Goal: Information Seeking & Learning: Find specific fact

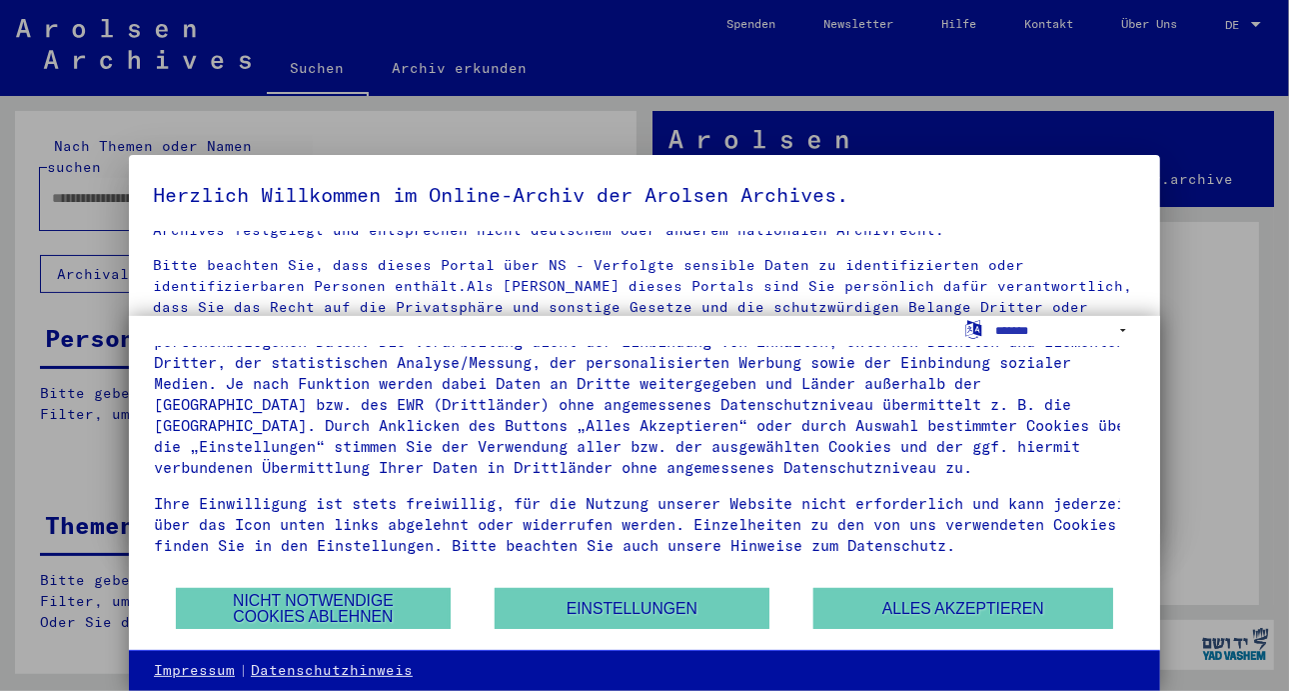
scroll to position [71, 0]
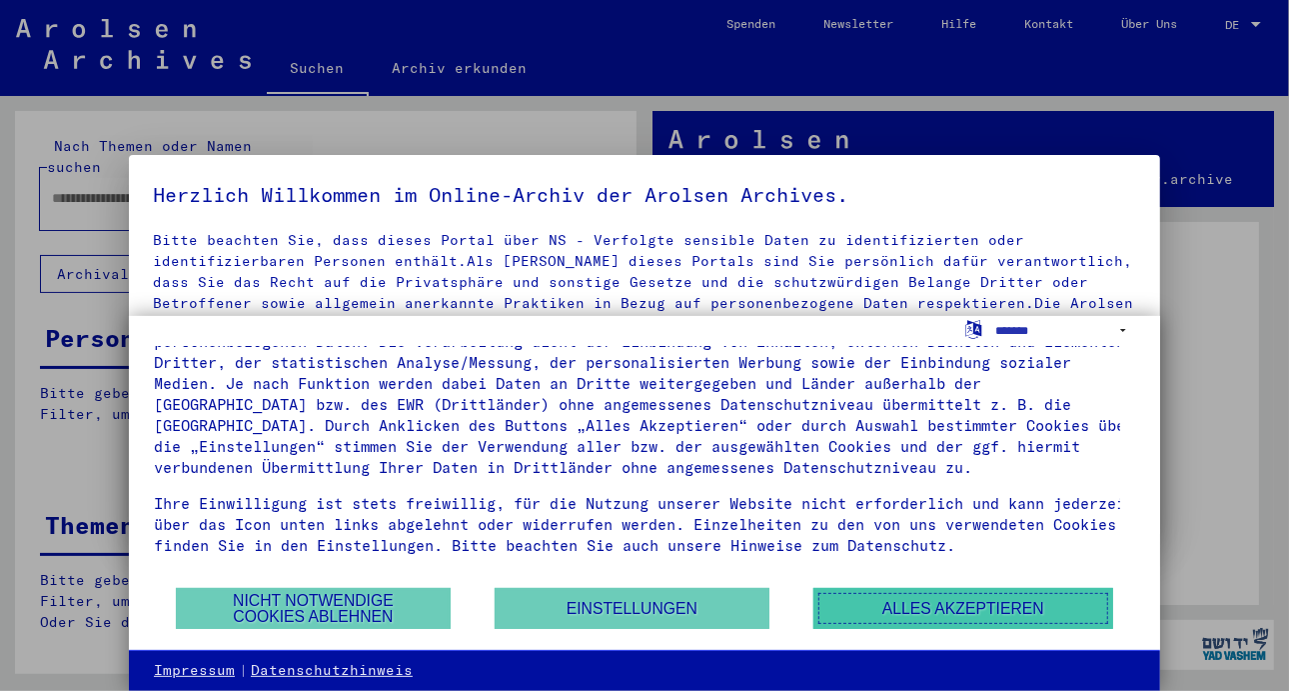
click at [944, 607] on button "Alles akzeptieren" at bounding box center [964, 608] width 300 height 41
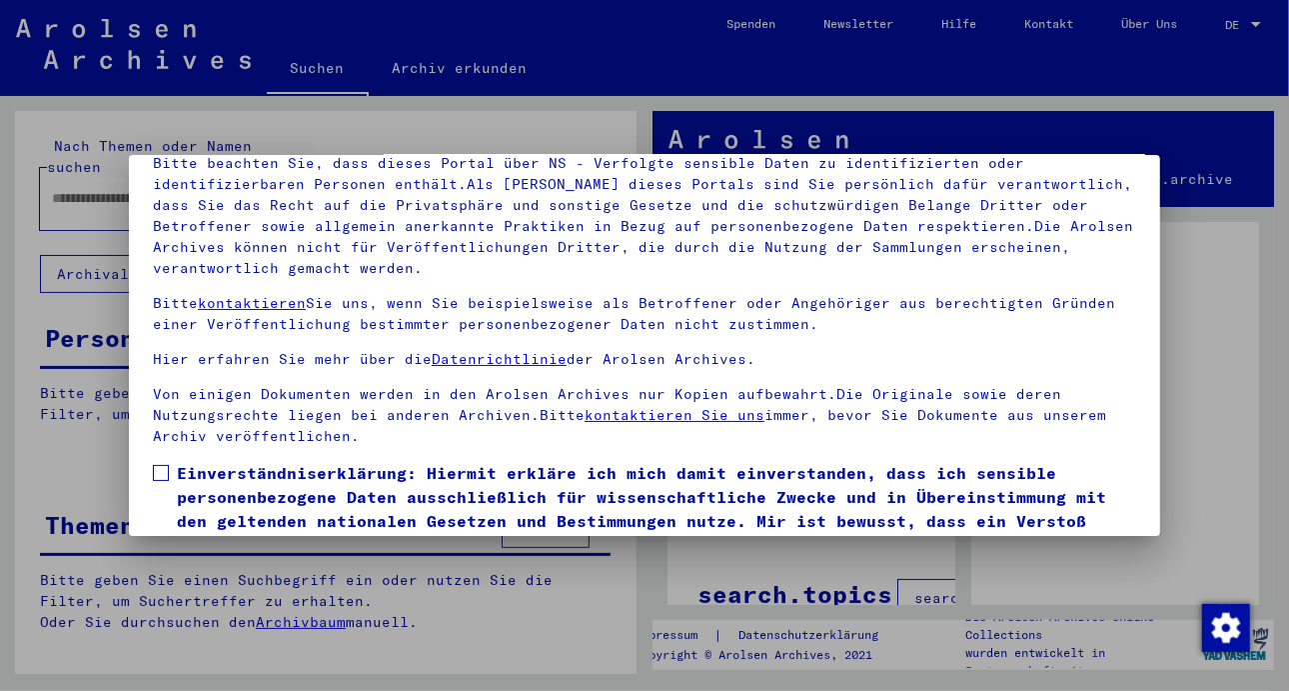
scroll to position [169, 0]
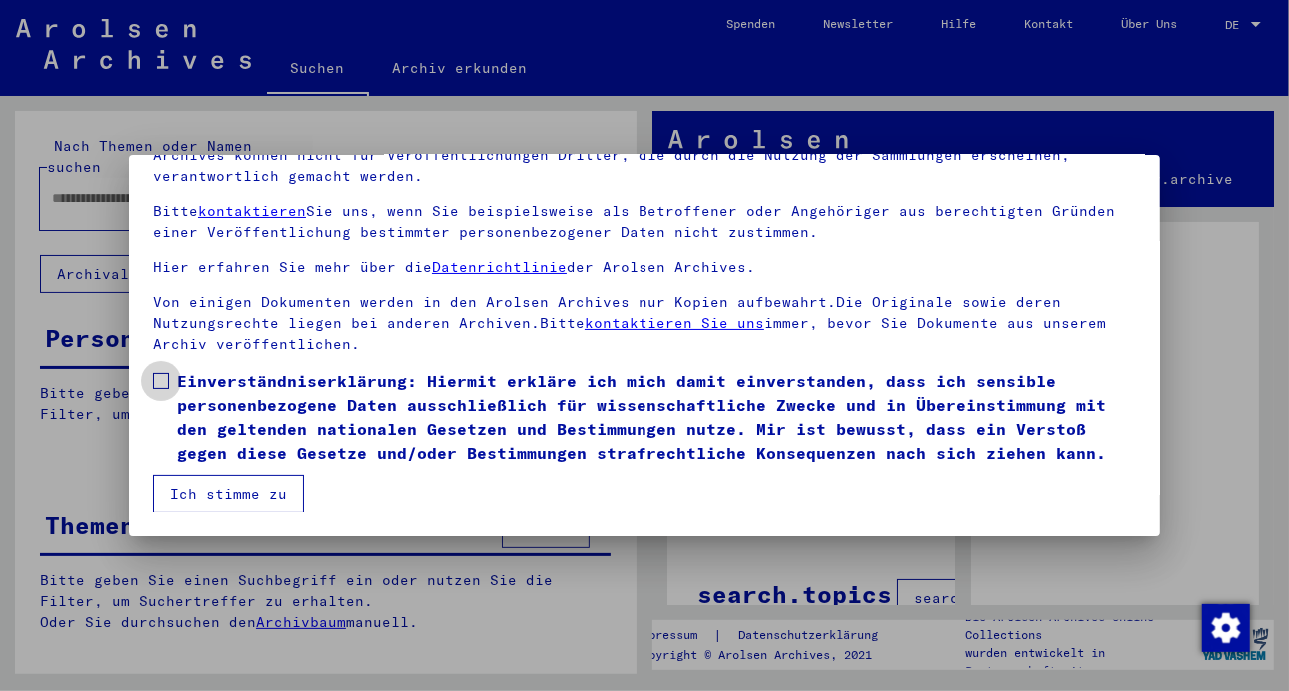
click at [160, 376] on span at bounding box center [161, 381] width 16 height 16
click at [205, 495] on button "Ich stimme zu" at bounding box center [228, 494] width 151 height 38
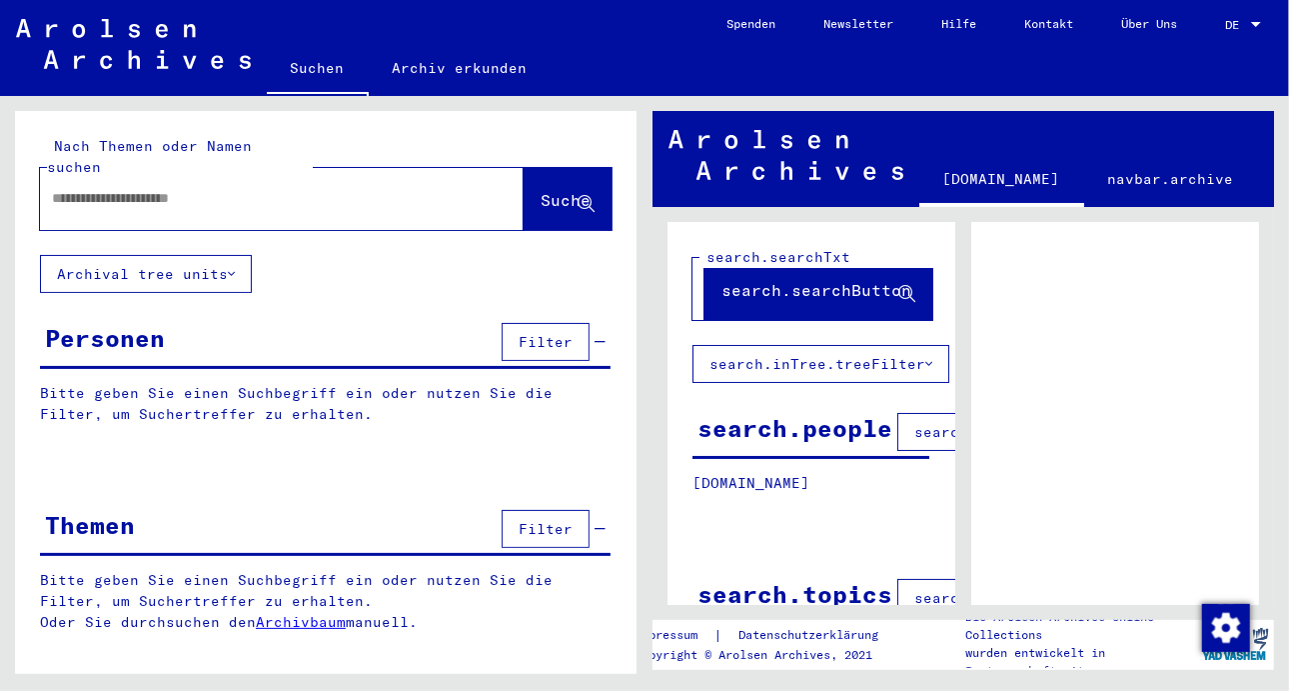
click at [64, 188] on input "text" at bounding box center [264, 198] width 424 height 21
type input "**********"
click at [552, 190] on span "Suche" at bounding box center [566, 200] width 50 height 20
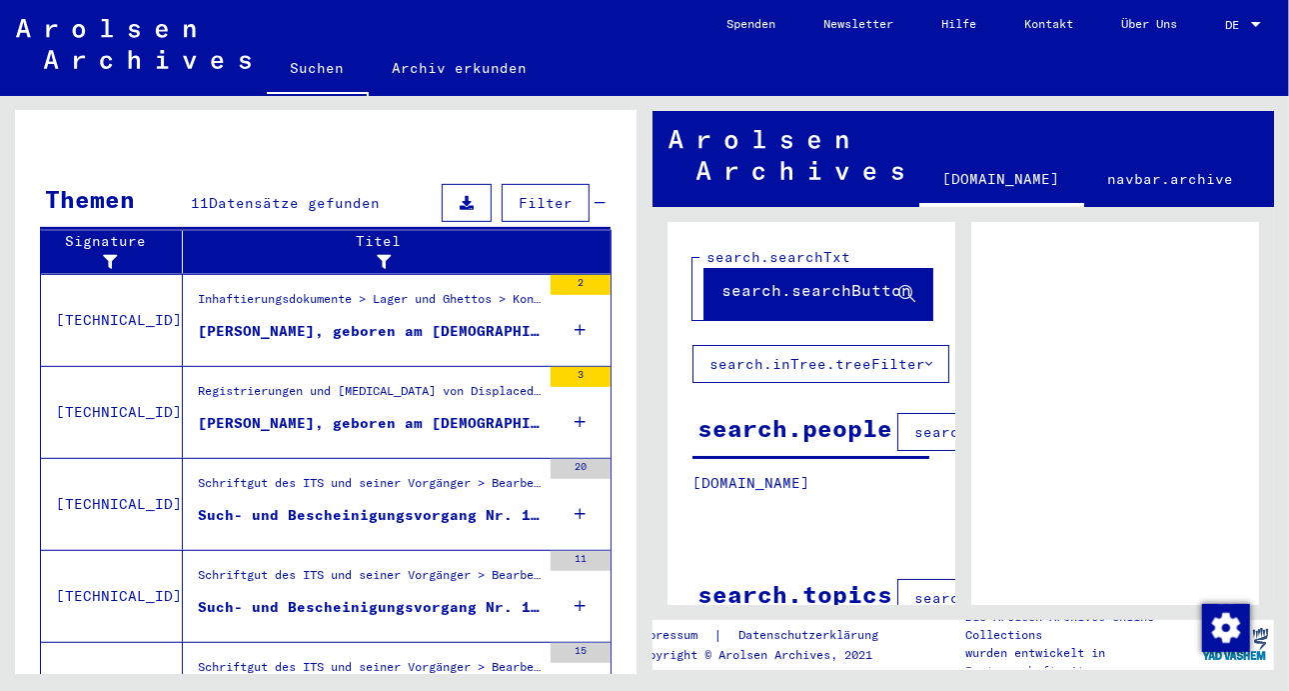
scroll to position [606, 0]
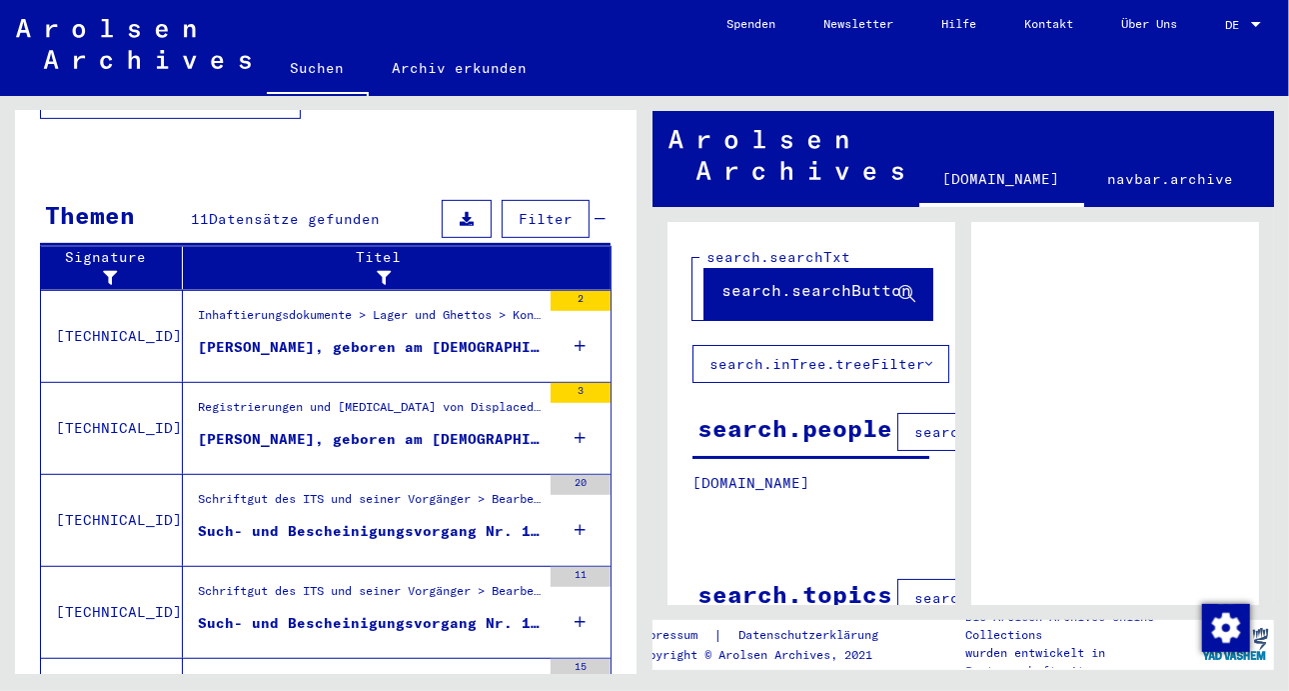
click at [576, 403] on icon at bounding box center [581, 438] width 11 height 70
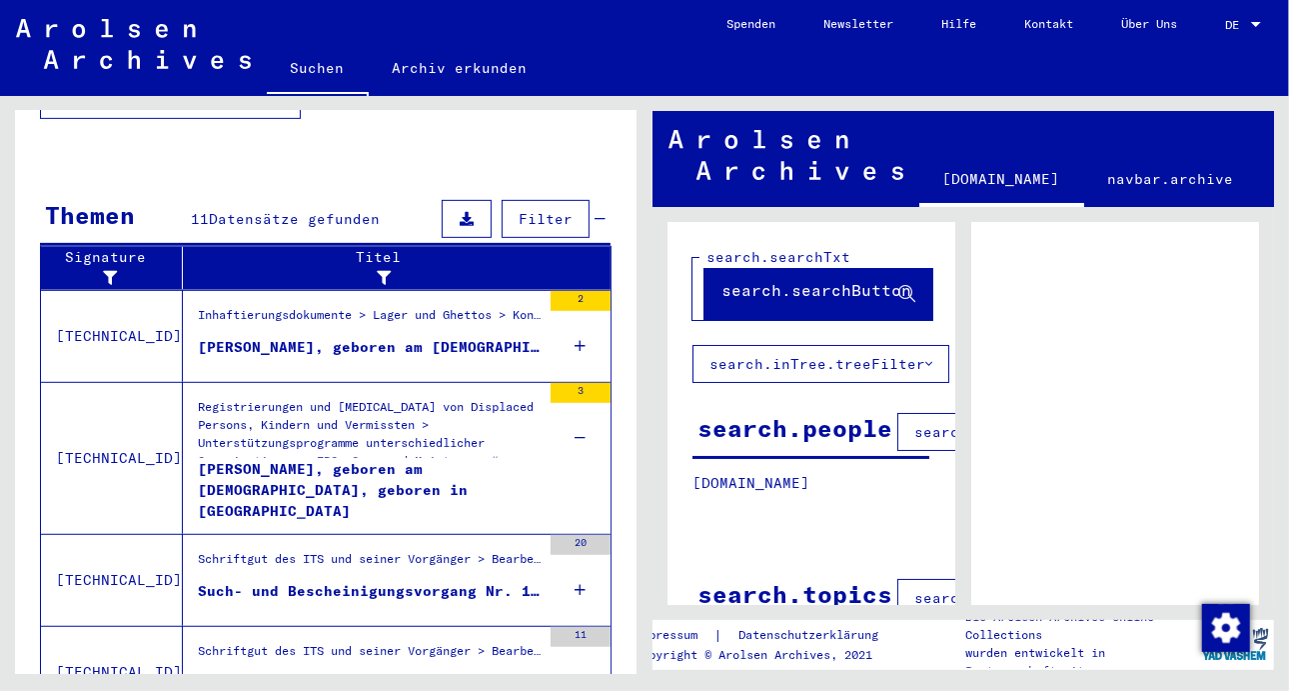
click at [576, 403] on icon at bounding box center [581, 438] width 11 height 70
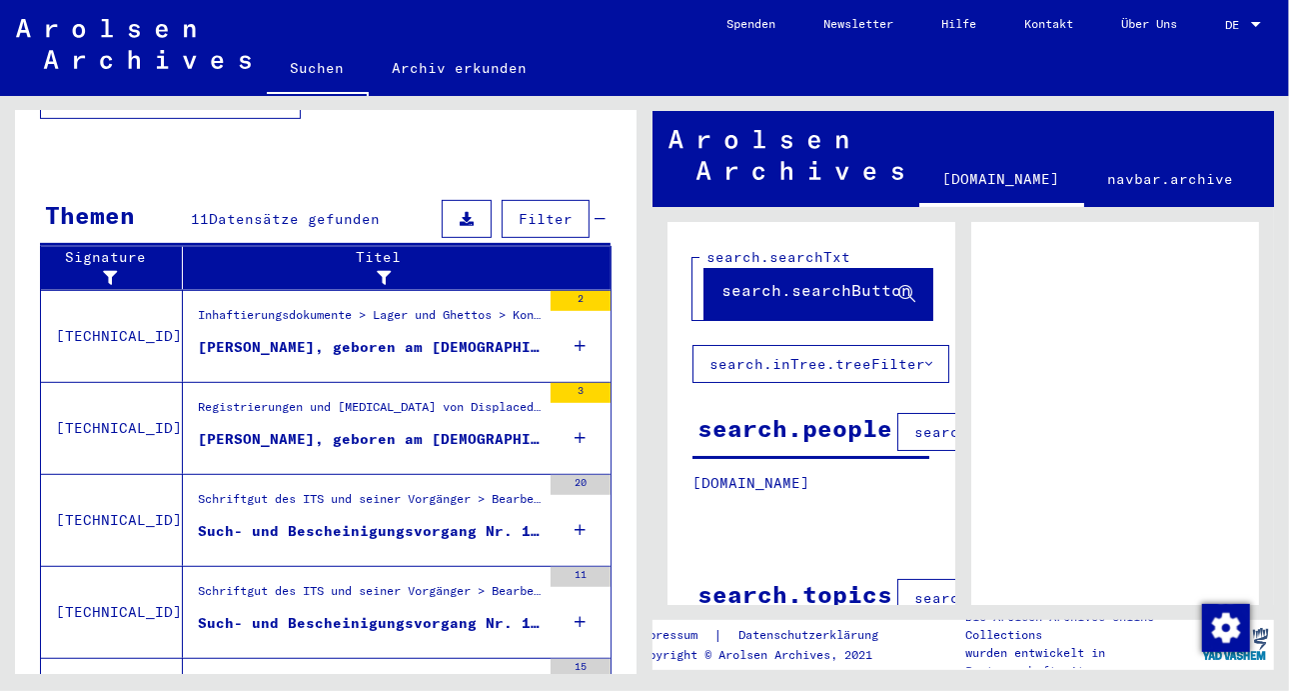
click at [576, 311] on icon at bounding box center [581, 346] width 11 height 70
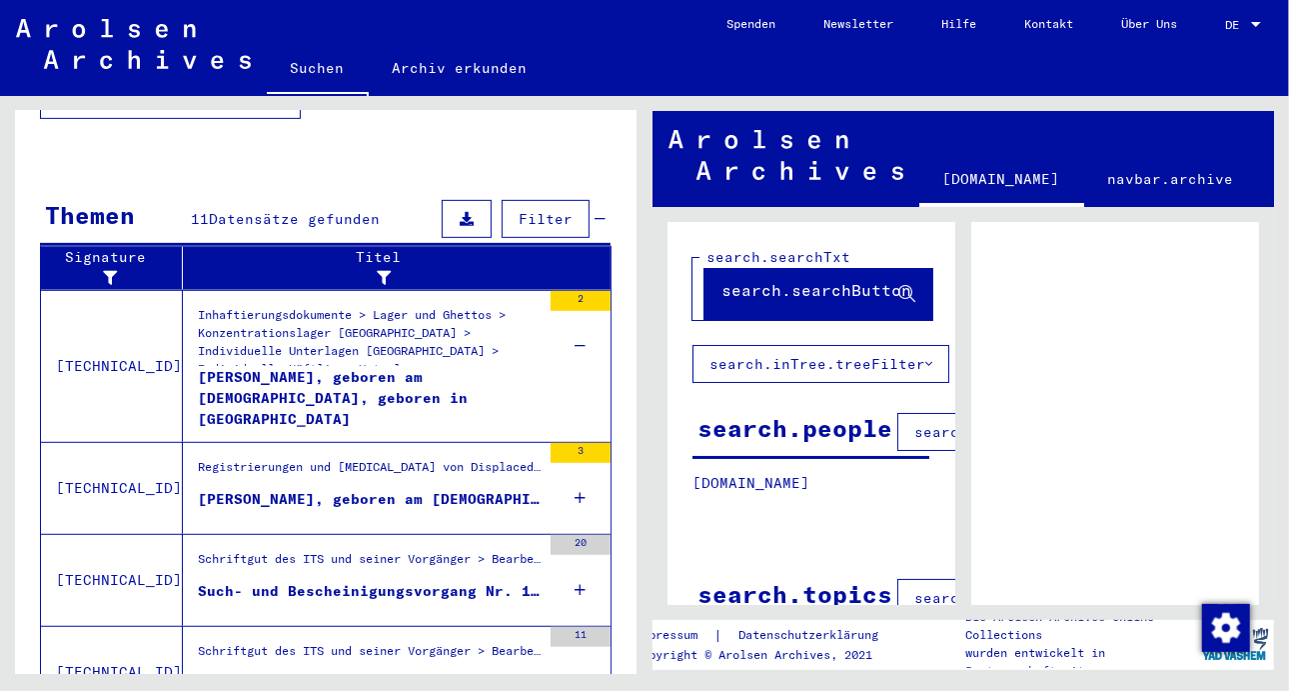
click at [576, 311] on icon at bounding box center [581, 346] width 11 height 70
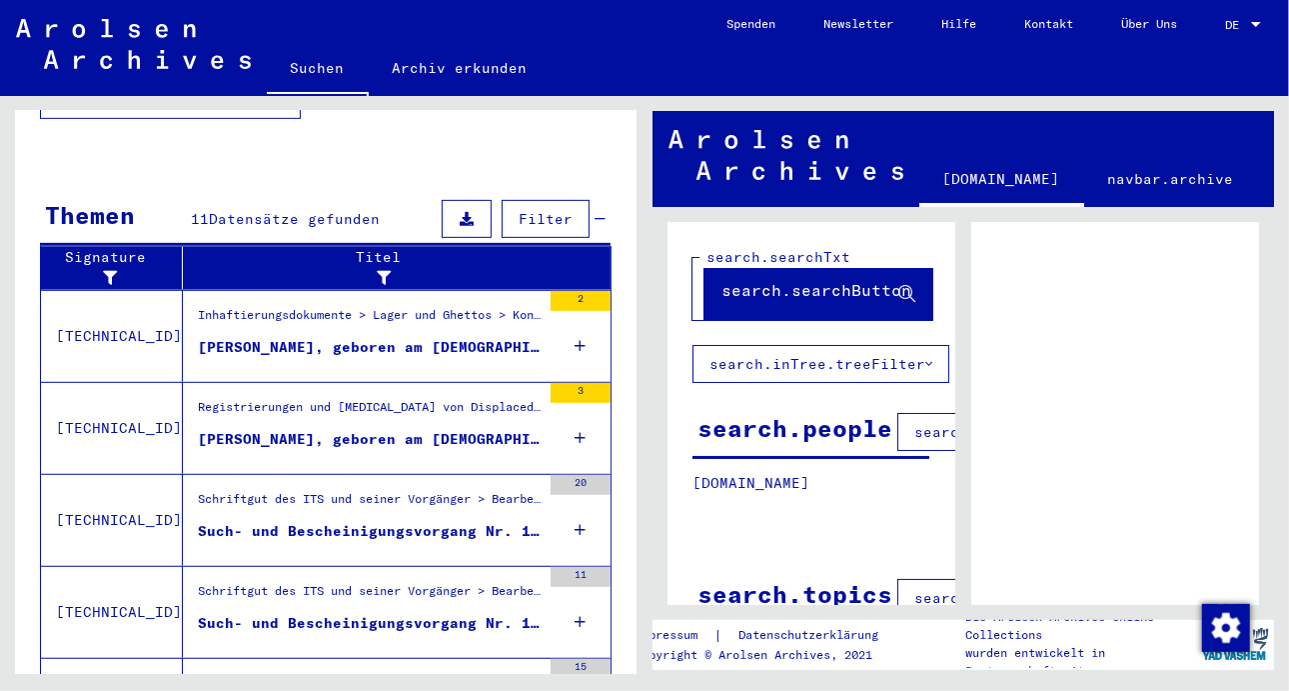
click at [576, 499] on icon at bounding box center [581, 530] width 11 height 70
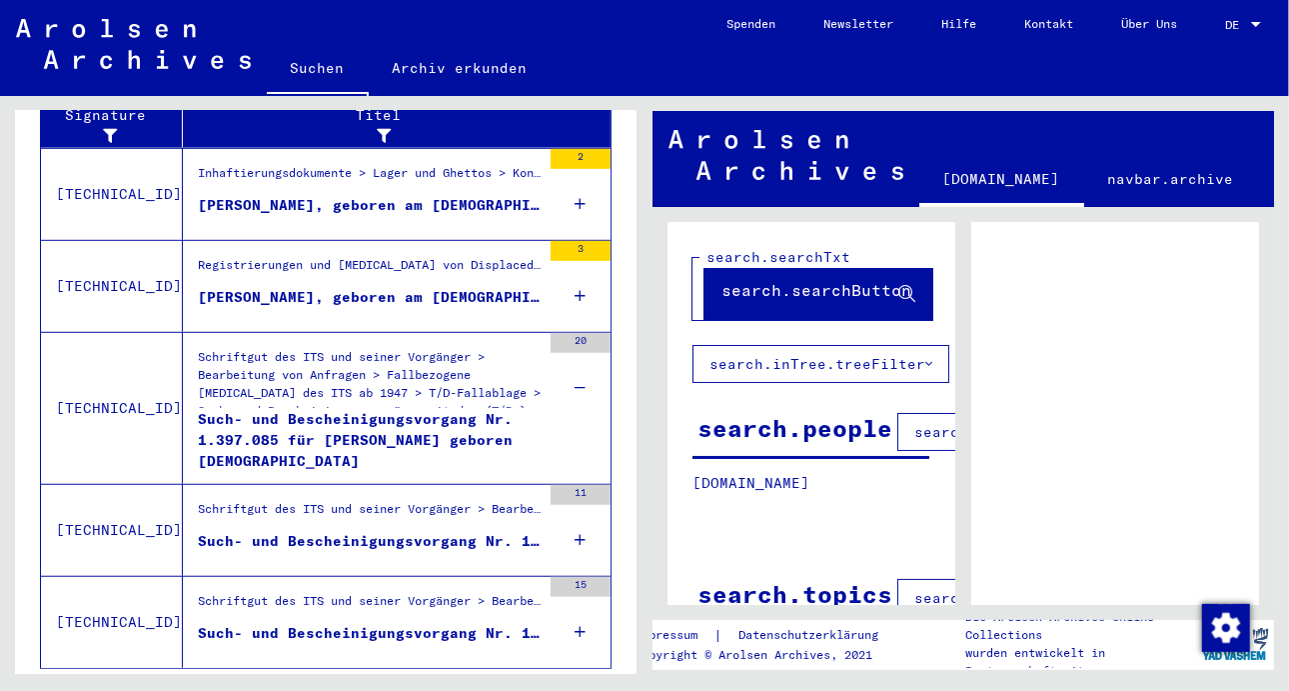
scroll to position [766, 0]
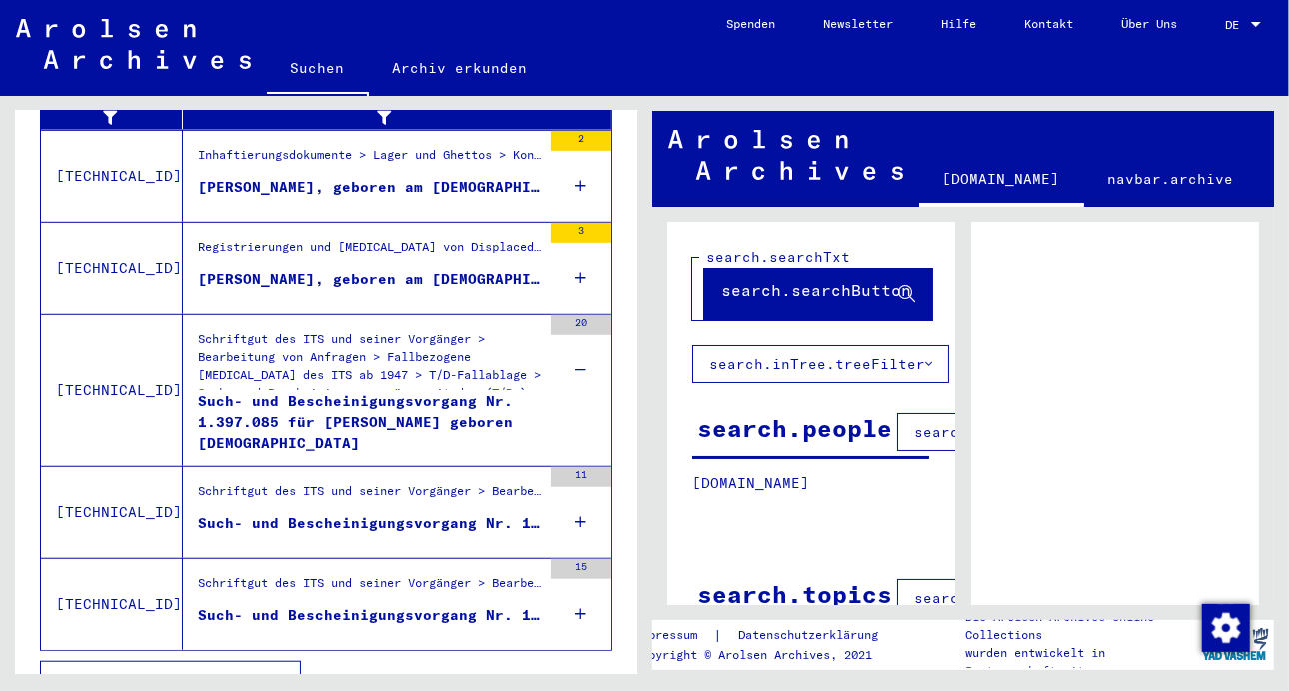
click at [576, 488] on icon at bounding box center [581, 522] width 11 height 70
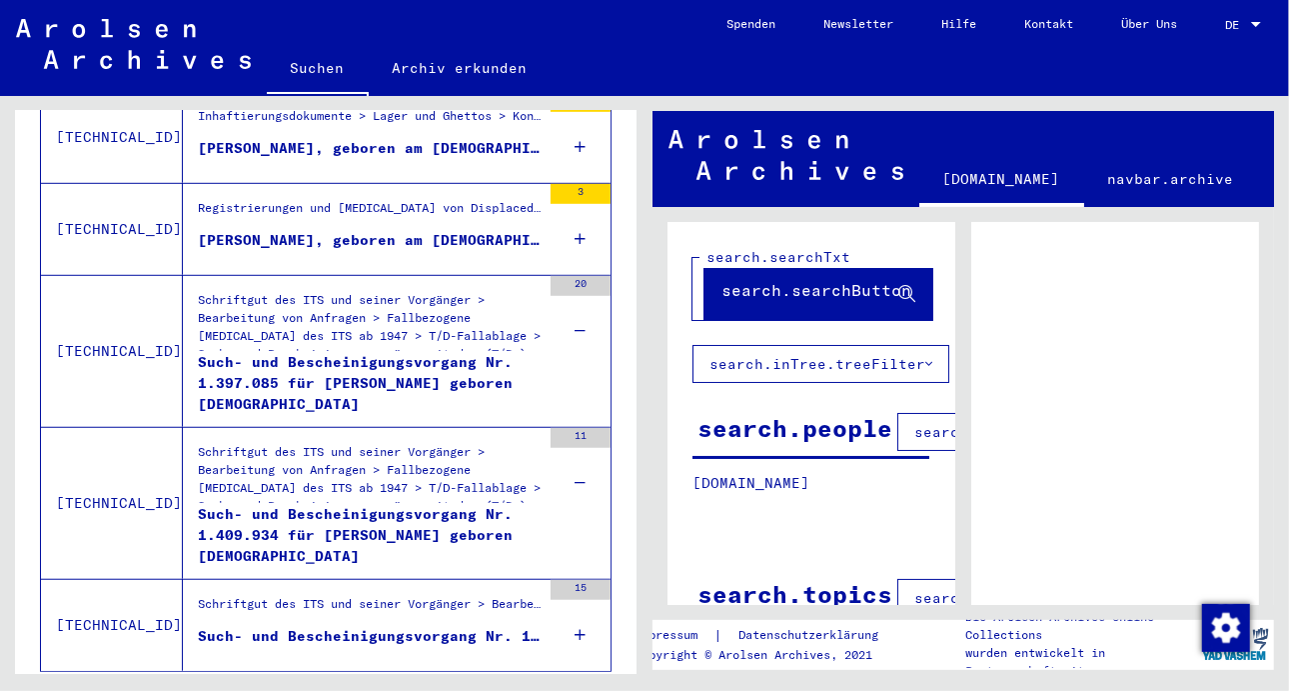
scroll to position [826, 0]
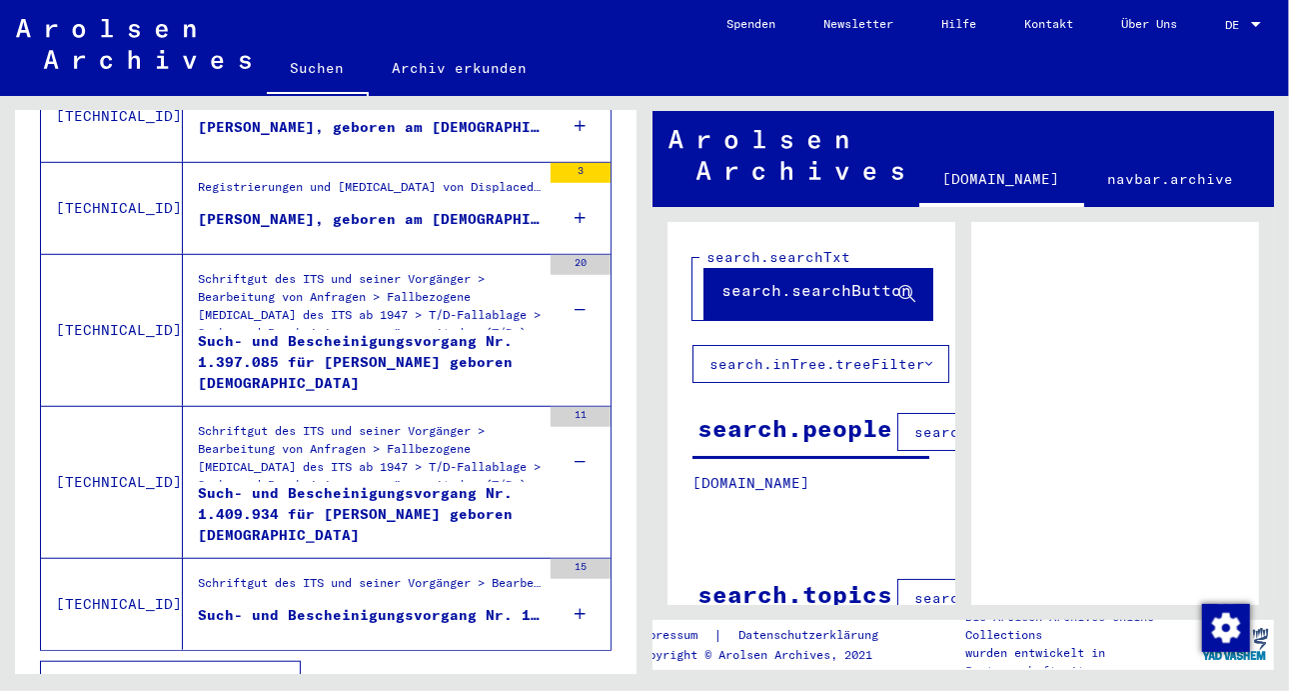
click at [576, 579] on icon at bounding box center [581, 614] width 11 height 70
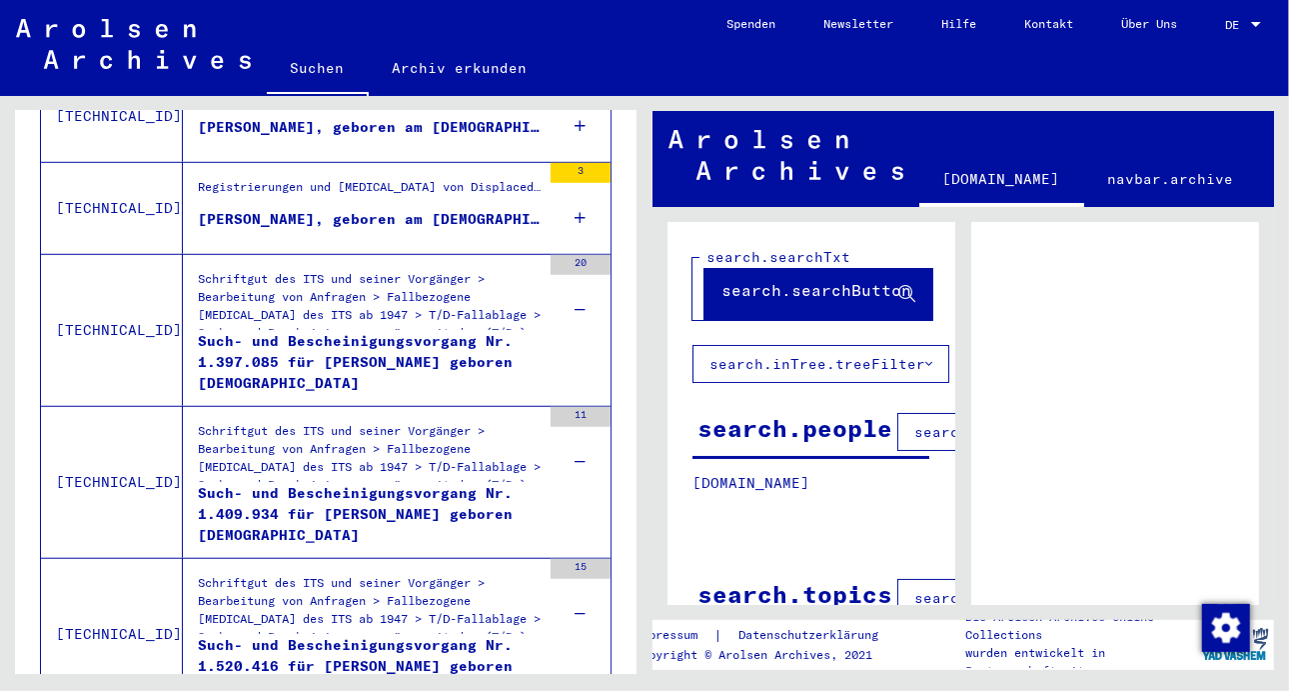
scroll to position [626, 0]
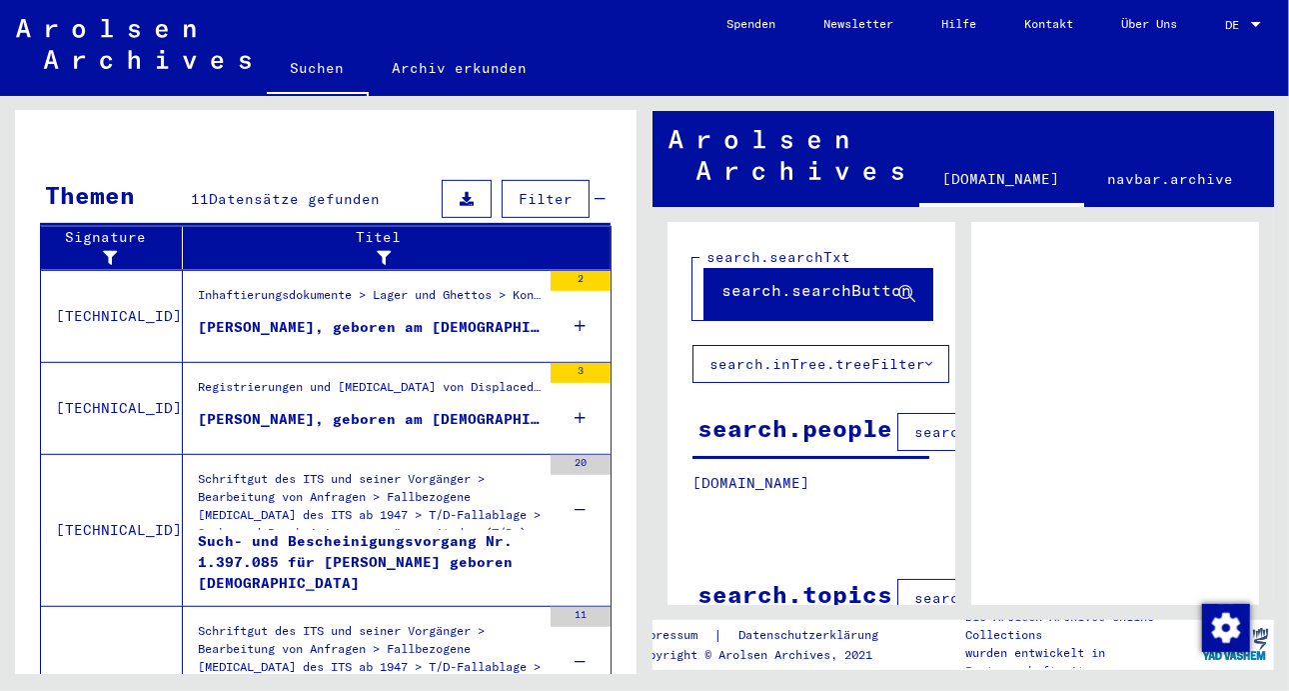
click at [256, 531] on div "Such- und Bescheinigungsvorgang Nr. 1.397.085 für [PERSON_NAME] geboren [DEMOGR…" at bounding box center [369, 561] width 343 height 60
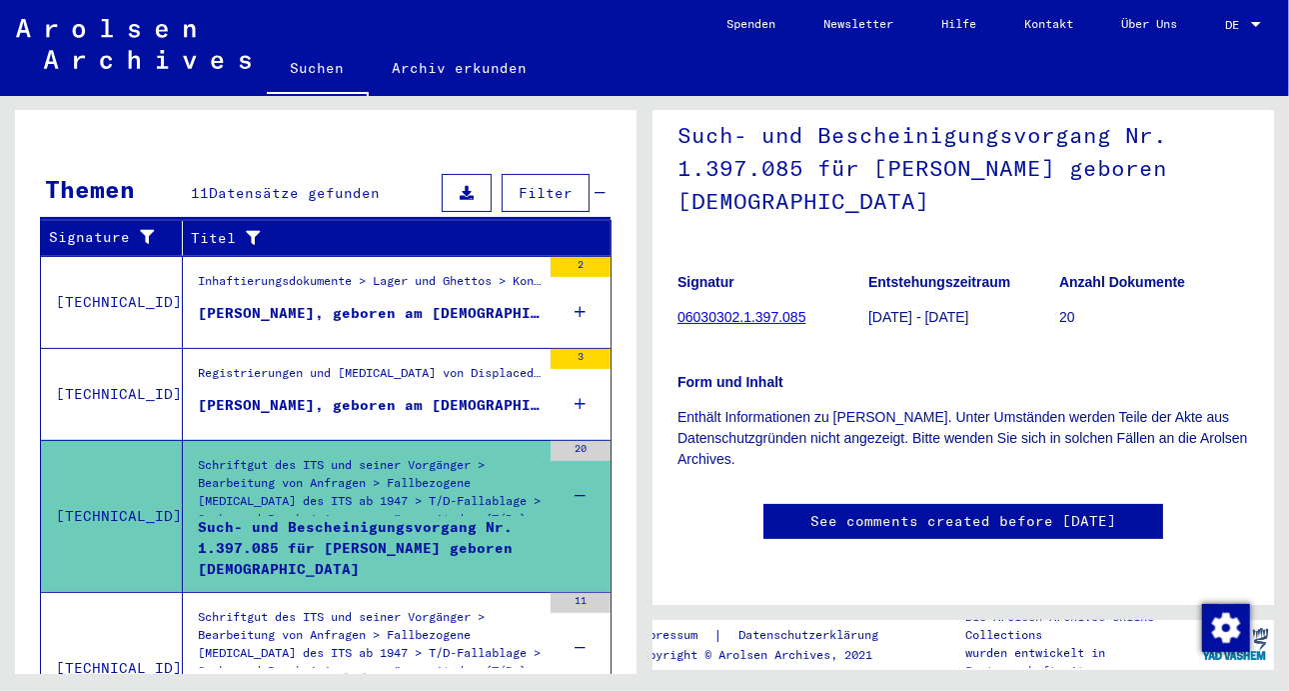
scroll to position [144, 0]
click at [336, 395] on div "[PERSON_NAME], geboren am [DEMOGRAPHIC_DATA], geboren in [GEOGRAPHIC_DATA]" at bounding box center [369, 405] width 343 height 21
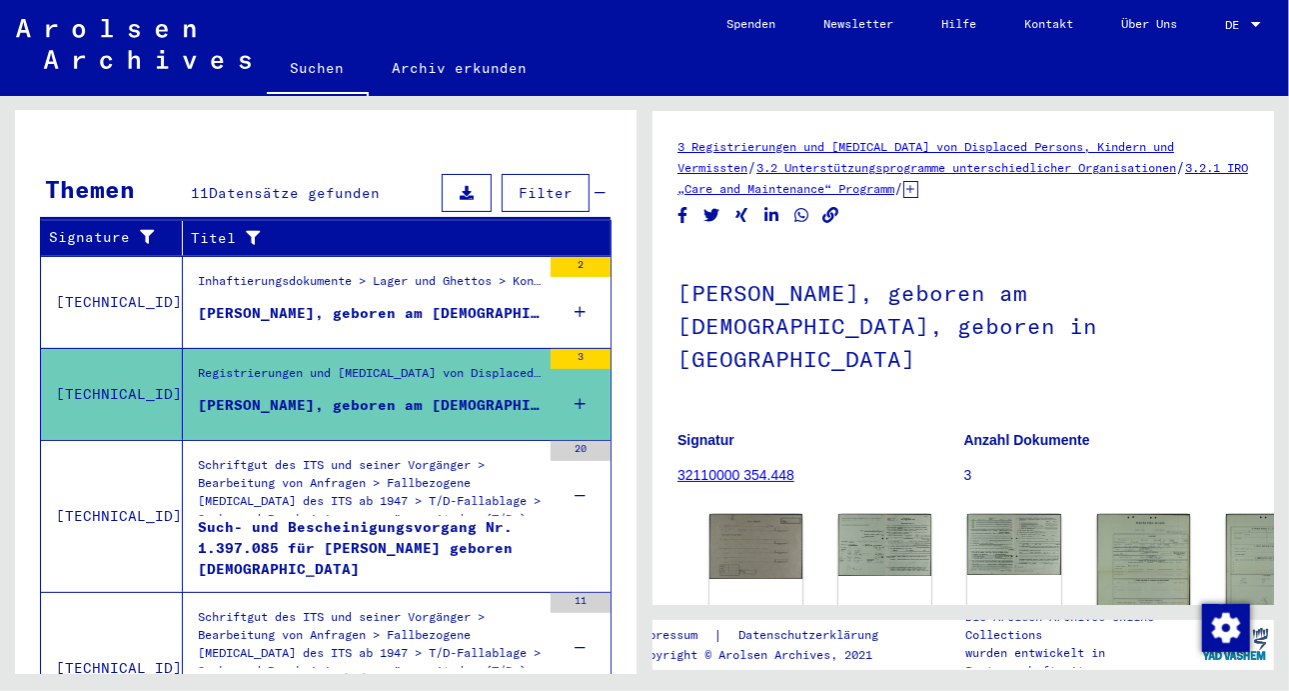
click at [226, 517] on div "Such- und Bescheinigungsvorgang Nr. 1.397.085 für [PERSON_NAME] geboren [DEMOGR…" at bounding box center [369, 547] width 343 height 60
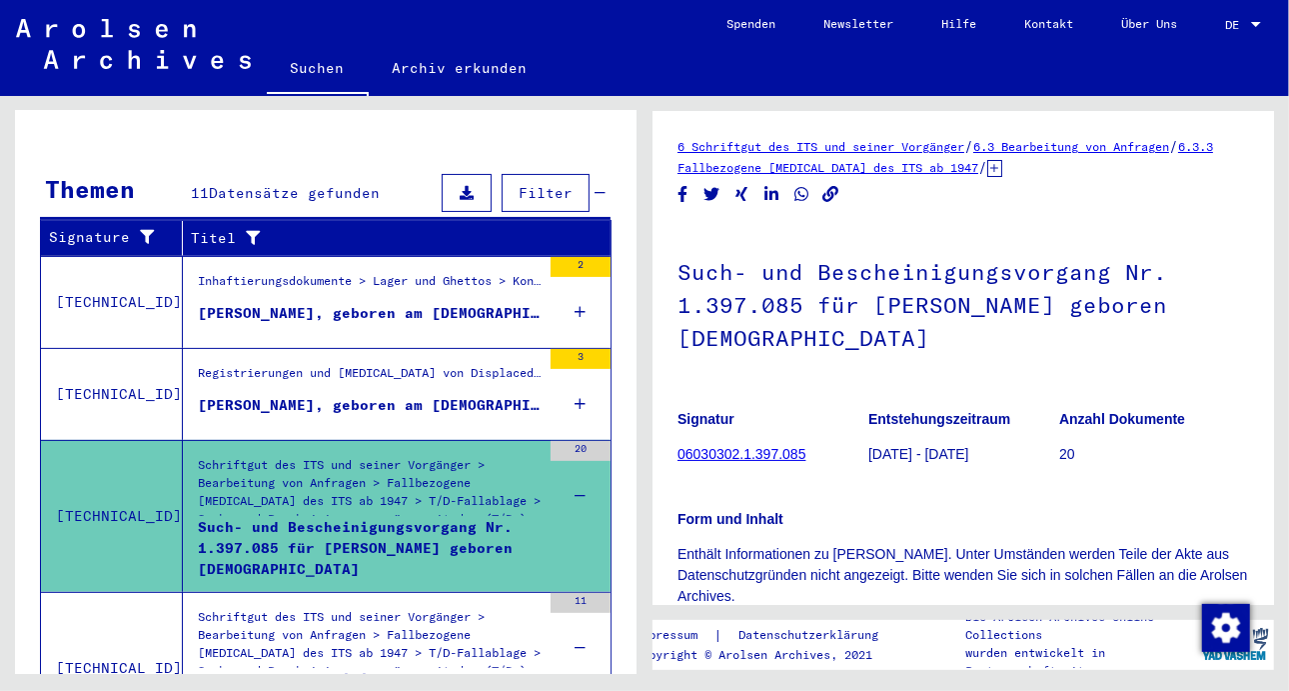
click at [1059, 148] on link "6.3 Bearbeitung von Anfragen" at bounding box center [1071, 146] width 196 height 15
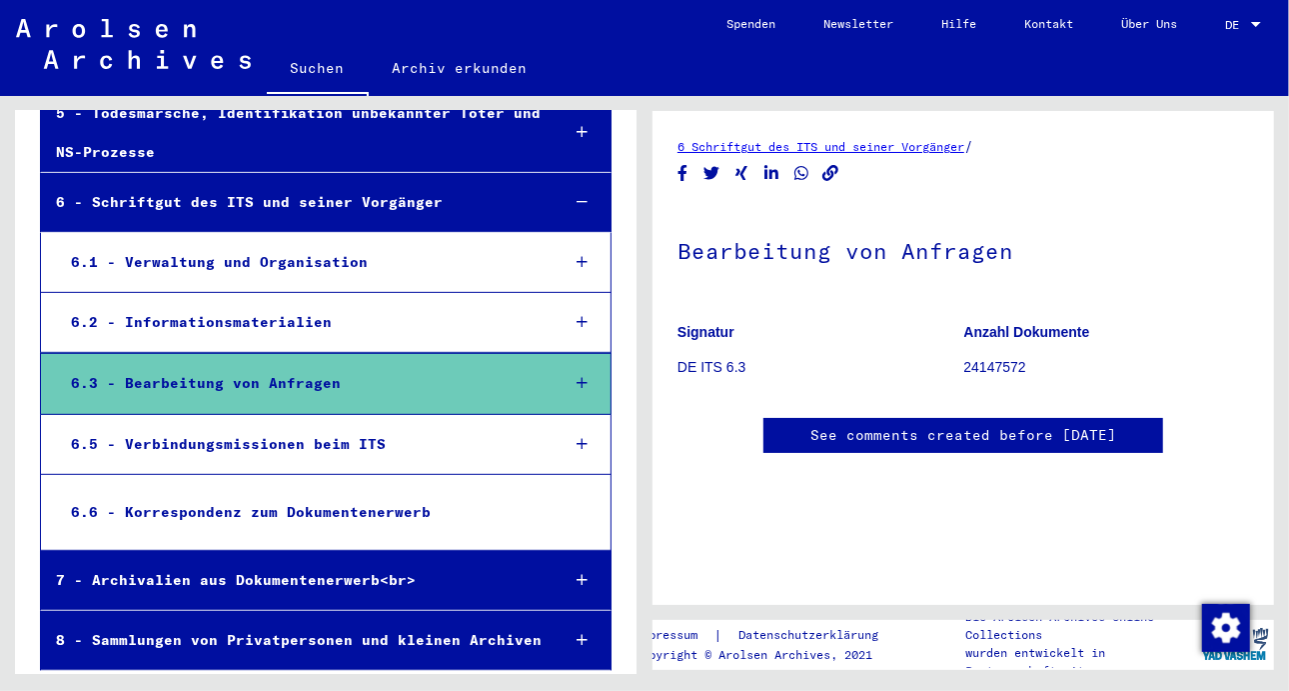
click at [749, 143] on link "6 Schriftgut des ITS und seiner Vorgänger" at bounding box center [821, 146] width 287 height 15
click at [870, 433] on link "See comments created before [DATE]" at bounding box center [964, 435] width 306 height 21
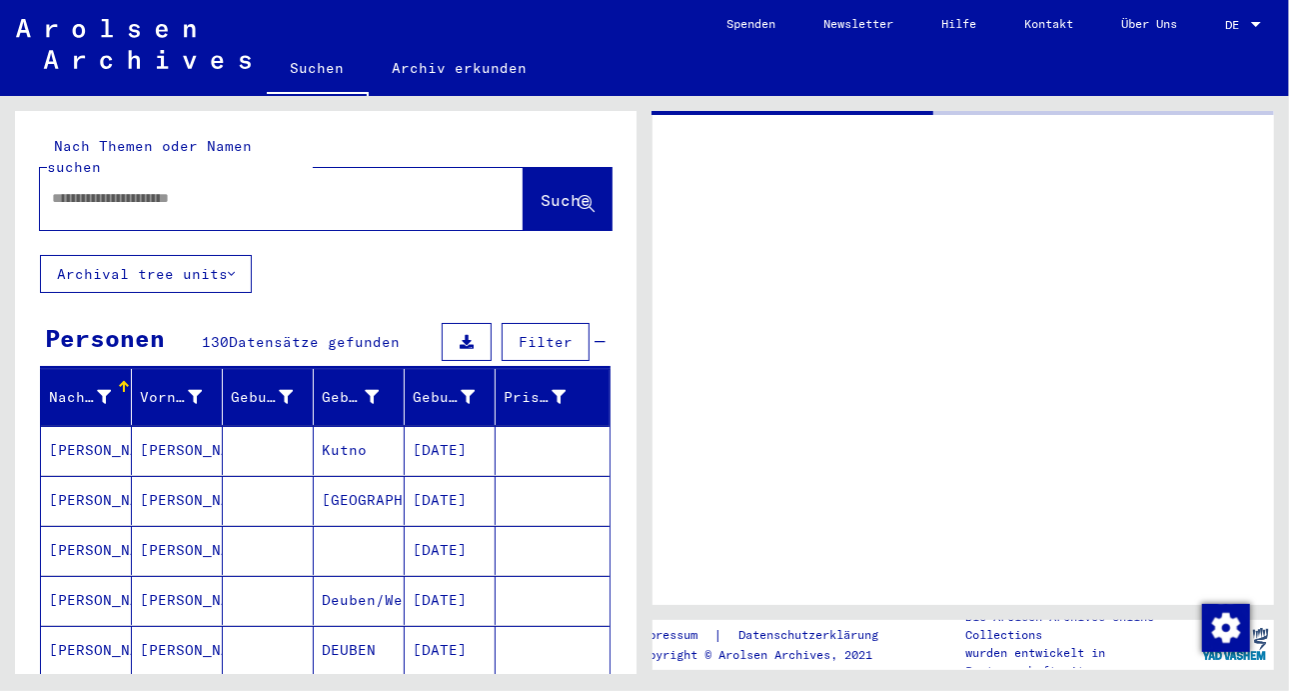
type input "*******"
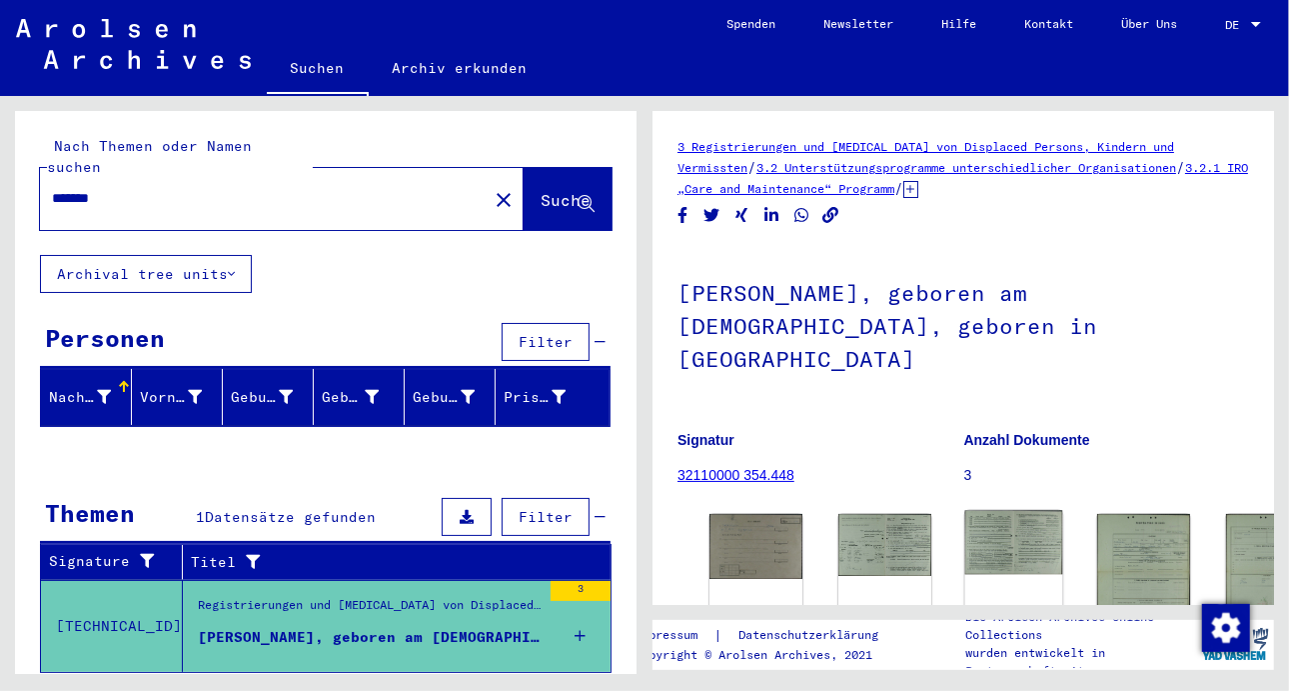
click at [965, 511] on img at bounding box center [1014, 543] width 98 height 64
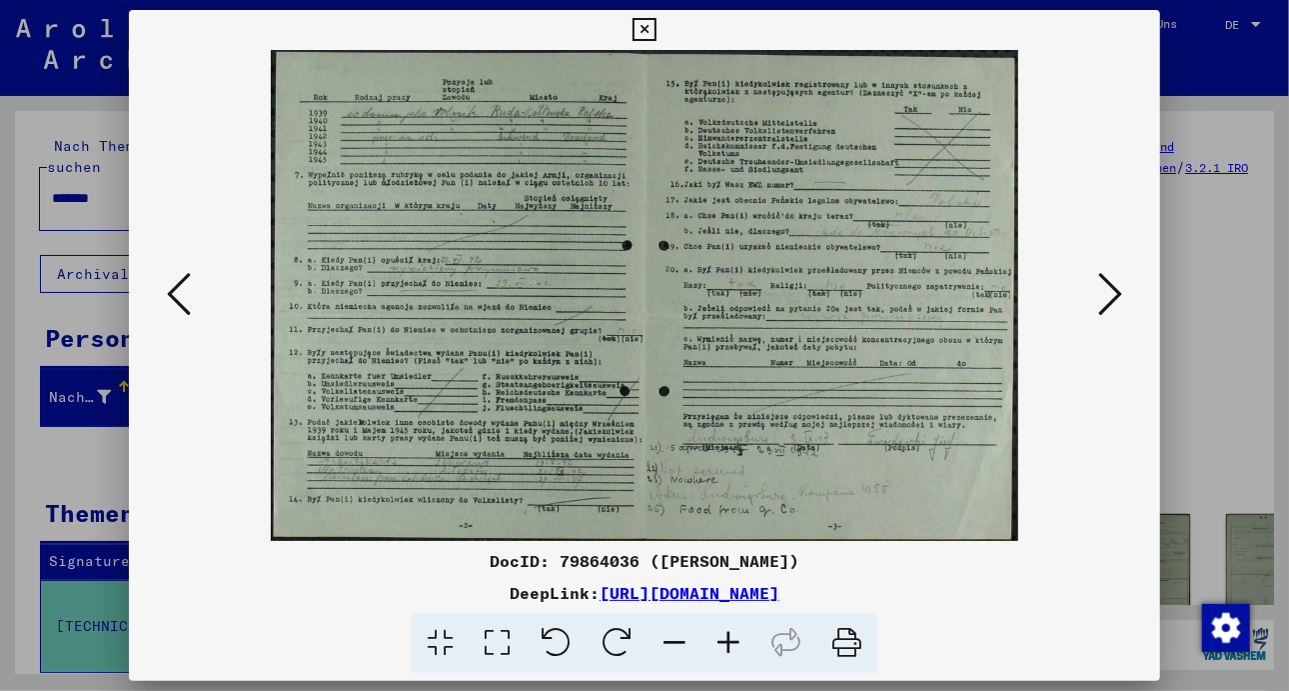
click at [1107, 292] on icon at bounding box center [1110, 294] width 24 height 48
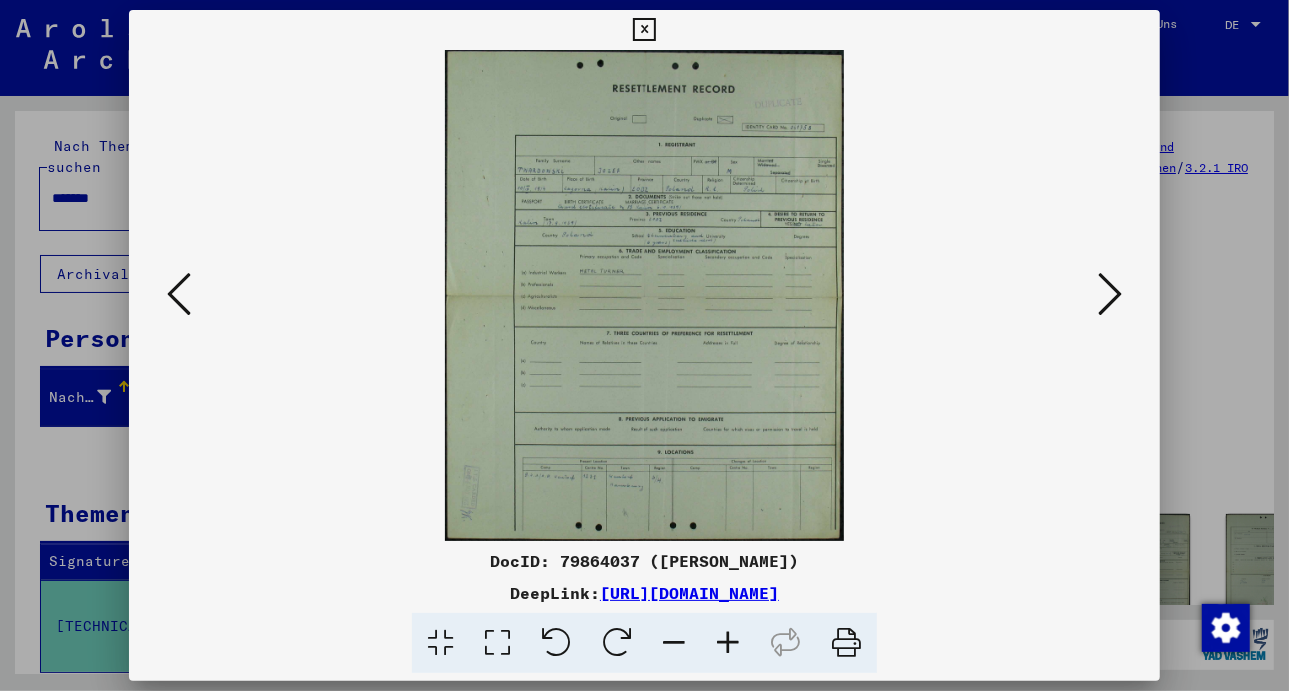
click at [1107, 292] on icon at bounding box center [1110, 294] width 24 height 48
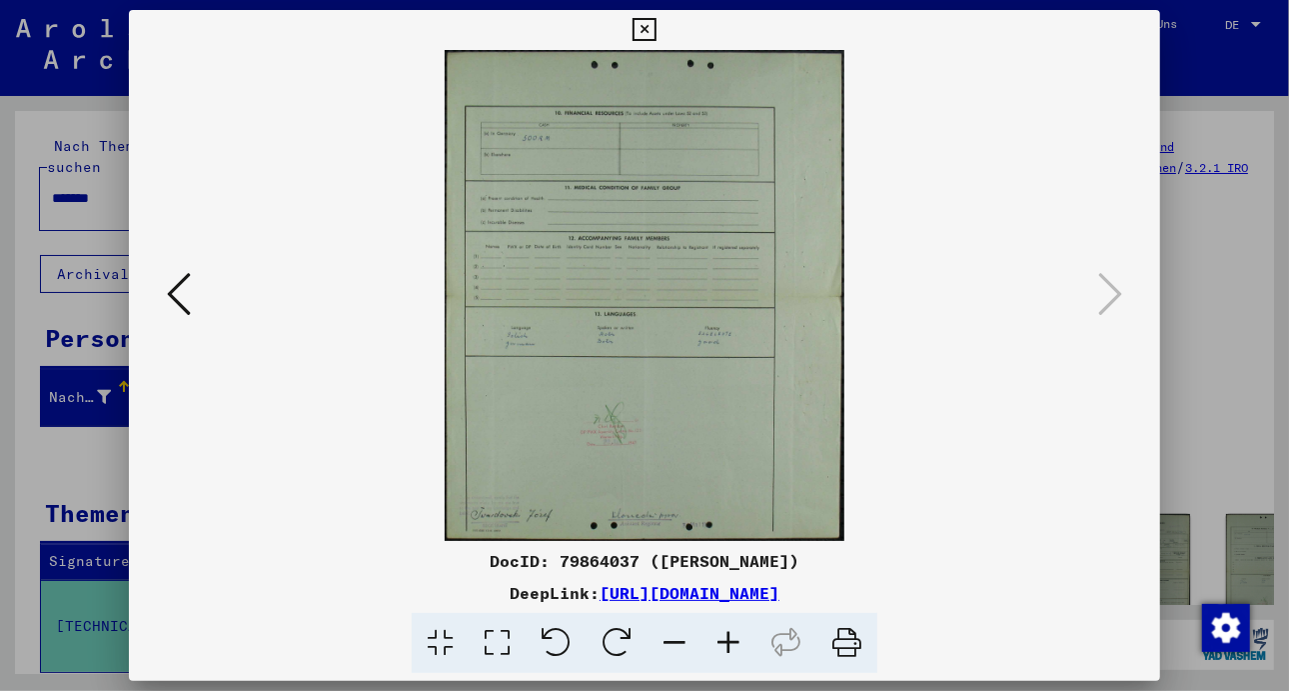
click at [175, 286] on icon at bounding box center [179, 294] width 24 height 48
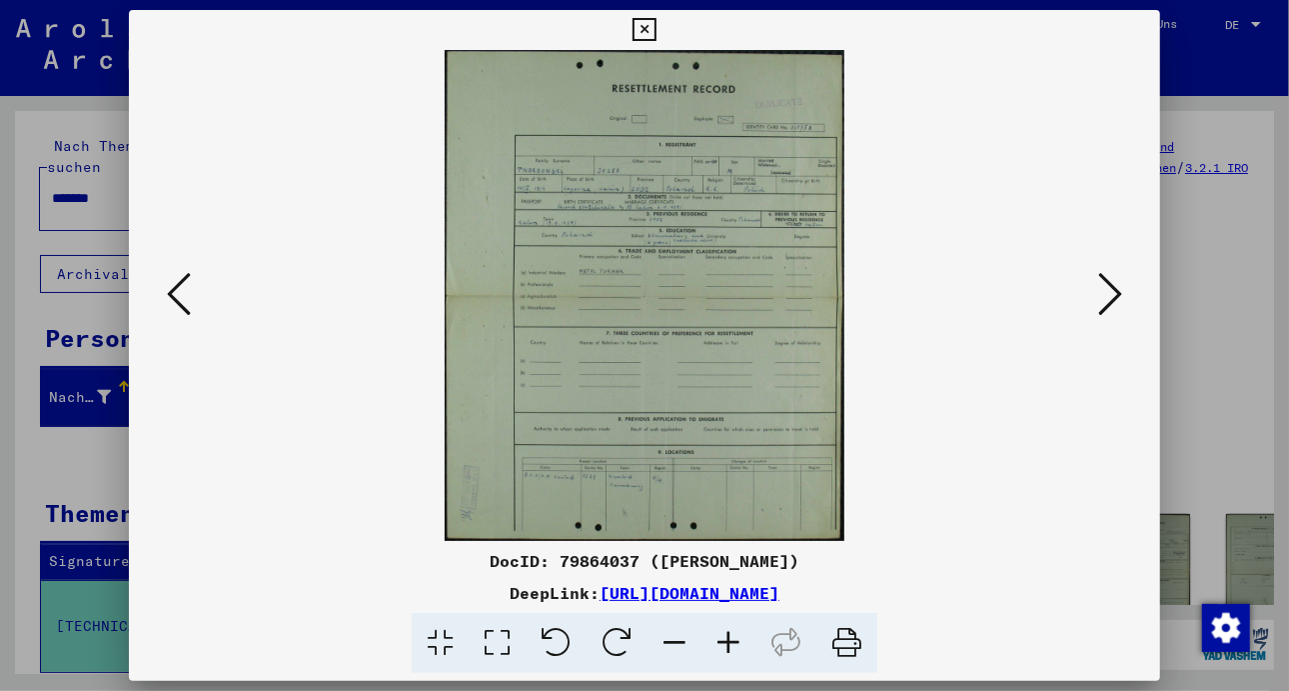
click at [175, 287] on icon at bounding box center [179, 294] width 24 height 48
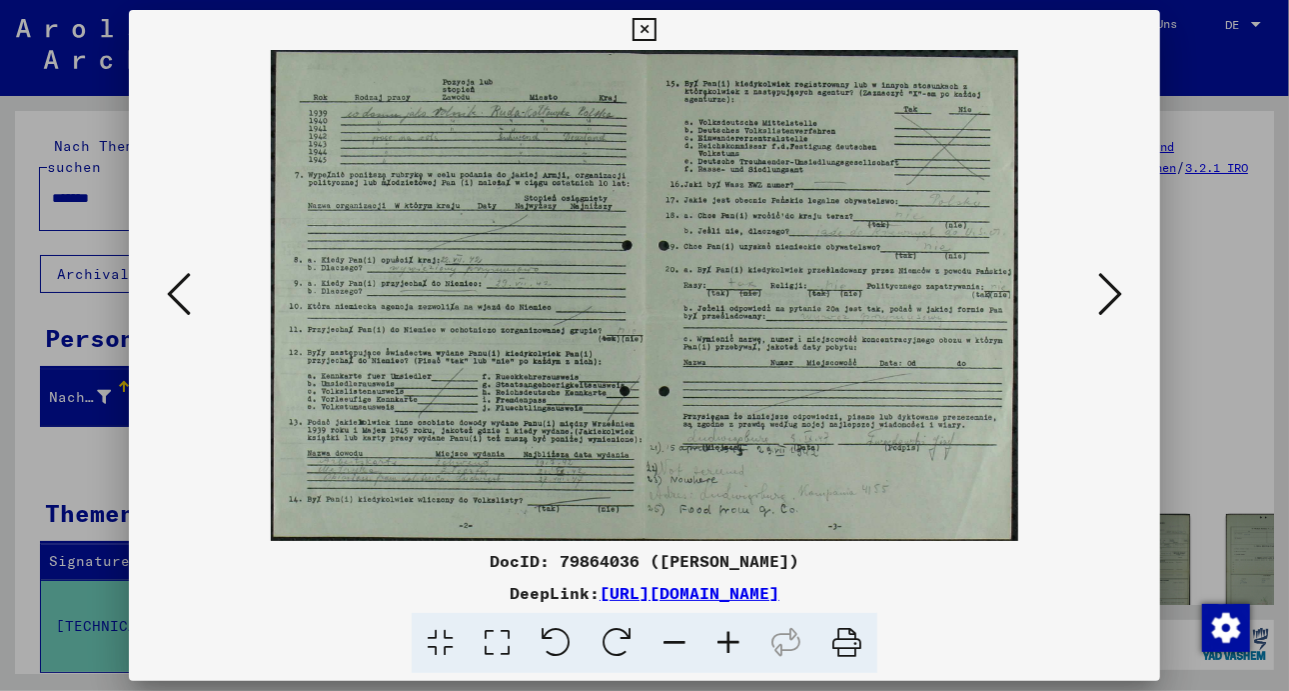
click at [175, 287] on icon at bounding box center [179, 294] width 24 height 48
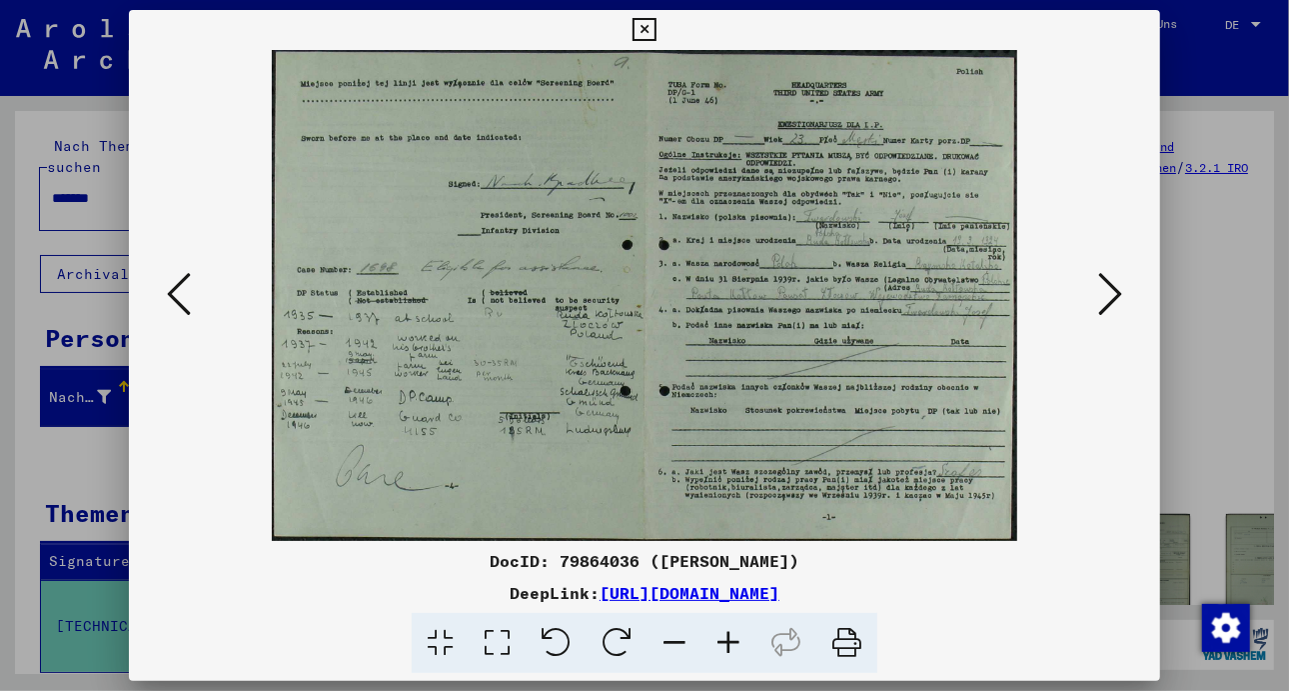
click at [175, 287] on icon at bounding box center [179, 294] width 24 height 48
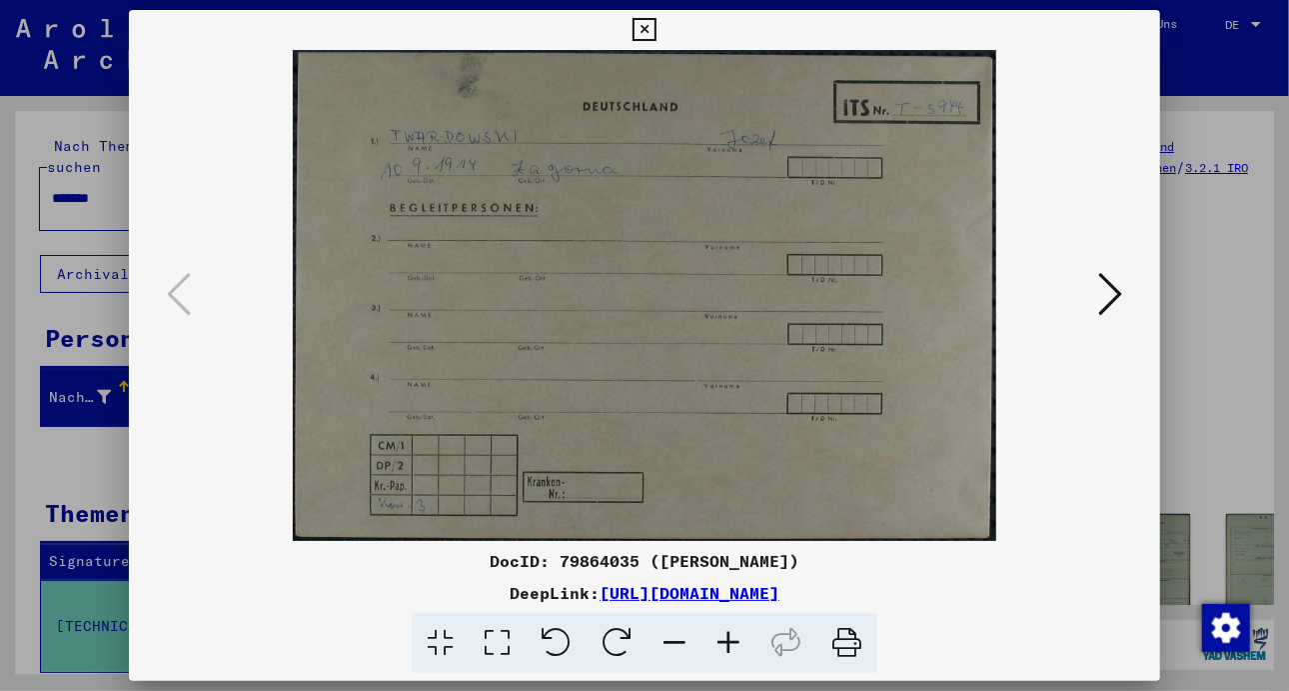
click at [645, 29] on icon at bounding box center [644, 30] width 23 height 24
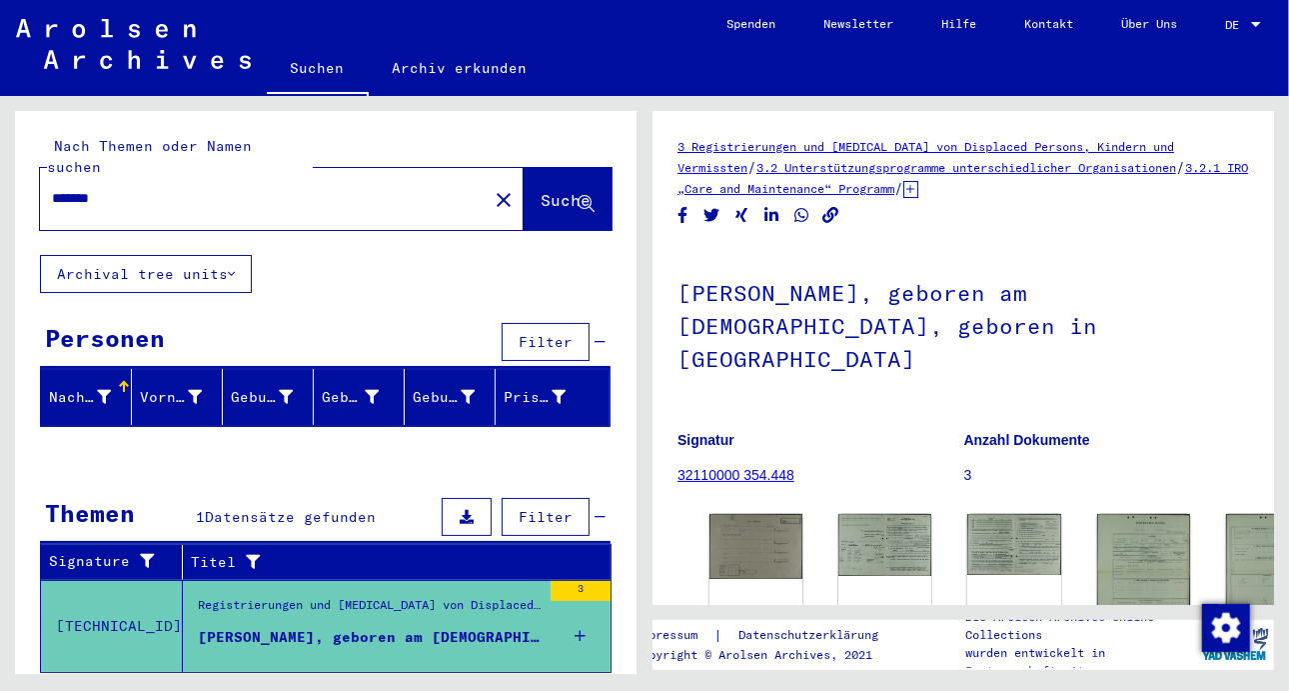
click at [145, 188] on input "*******" at bounding box center [264, 198] width 424 height 21
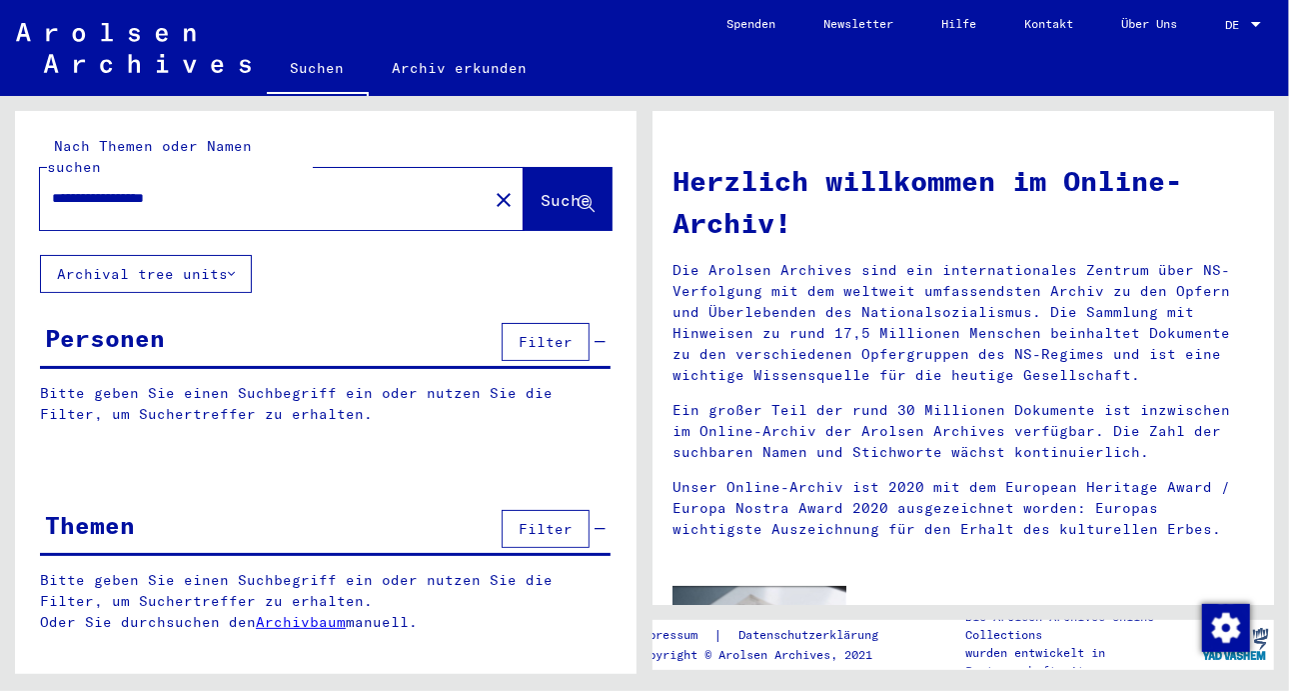
type input "**********"
click at [541, 190] on span "Suche" at bounding box center [566, 200] width 50 height 20
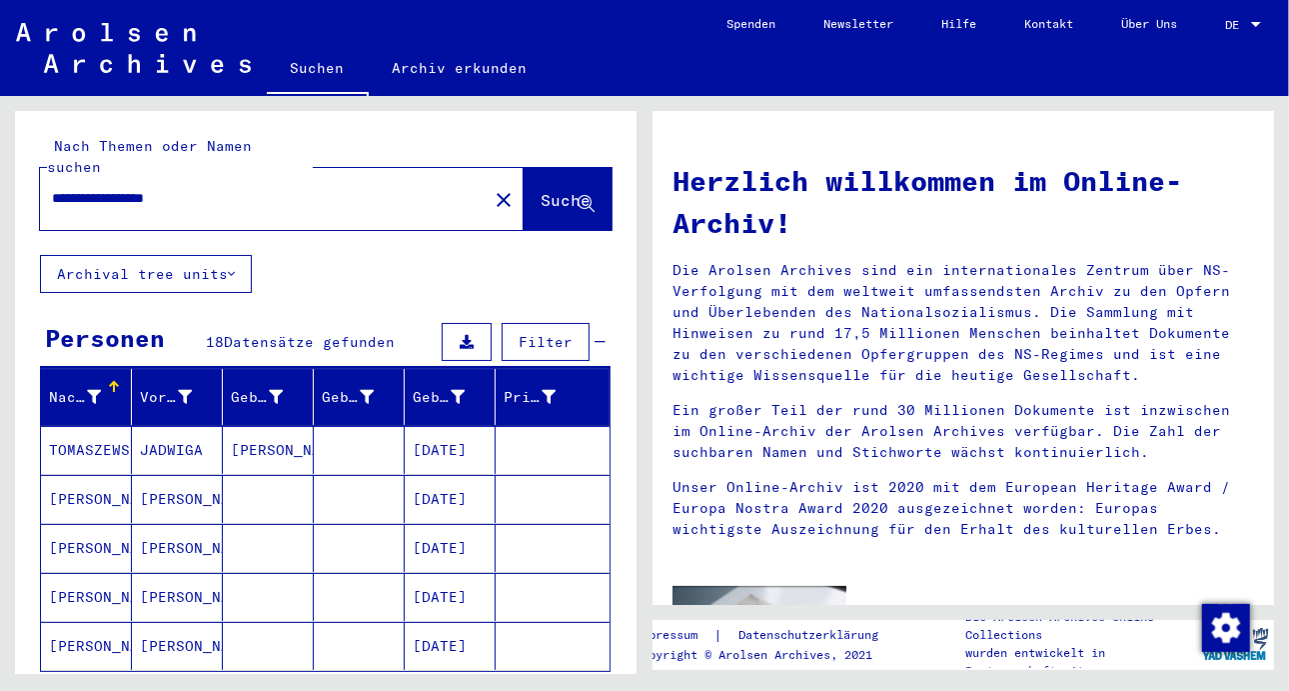
click at [157, 426] on mat-cell "JADWIGA" at bounding box center [177, 450] width 91 height 48
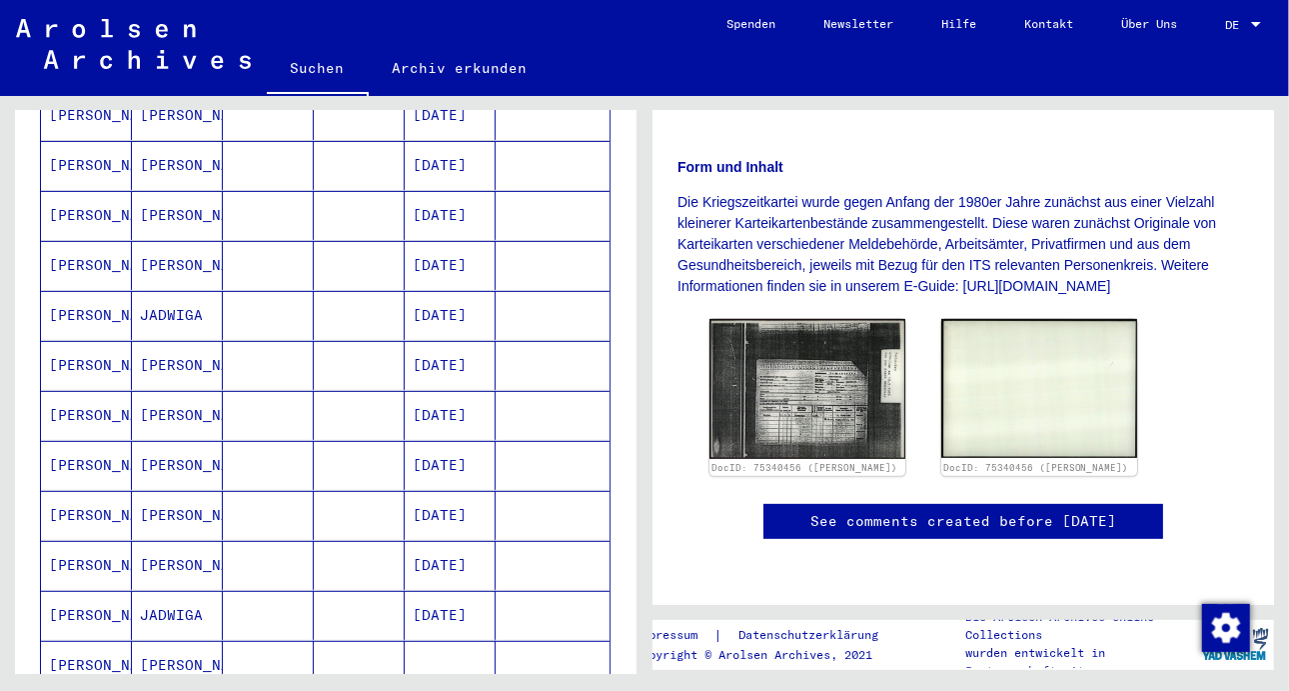
scroll to position [400, 0]
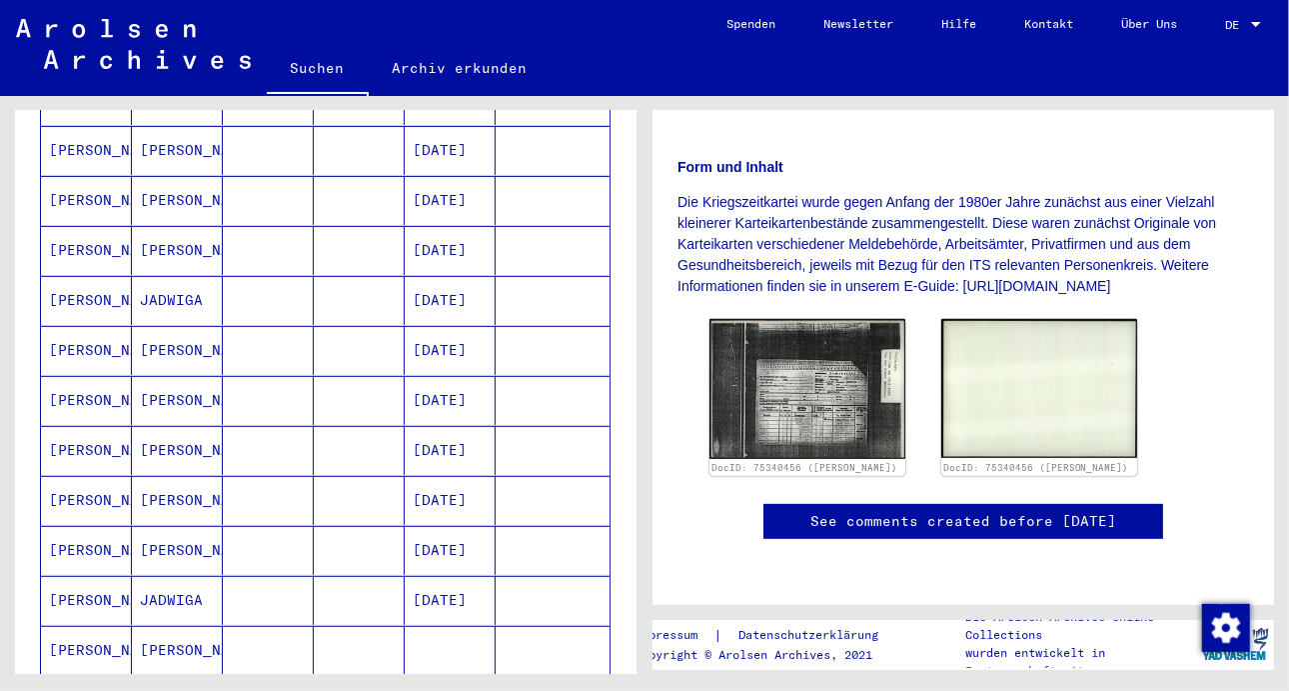
click at [109, 426] on mat-cell "[PERSON_NAME]" at bounding box center [86, 450] width 91 height 49
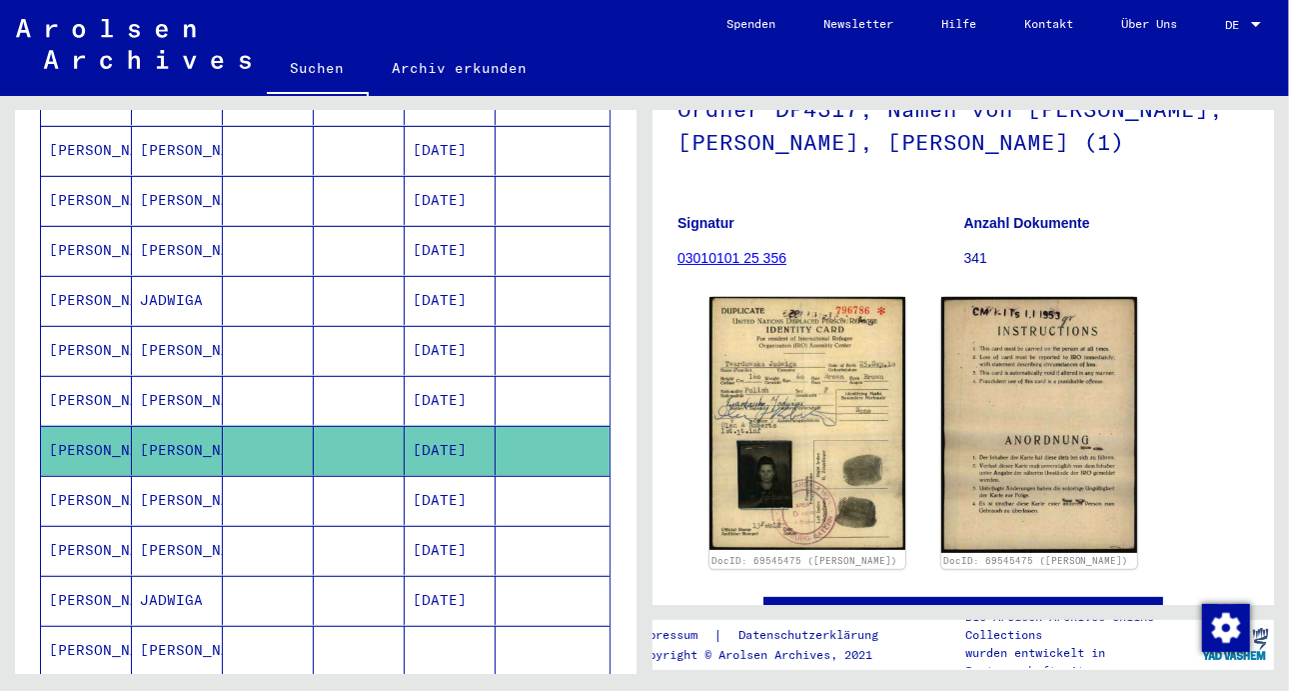
scroll to position [200, 0]
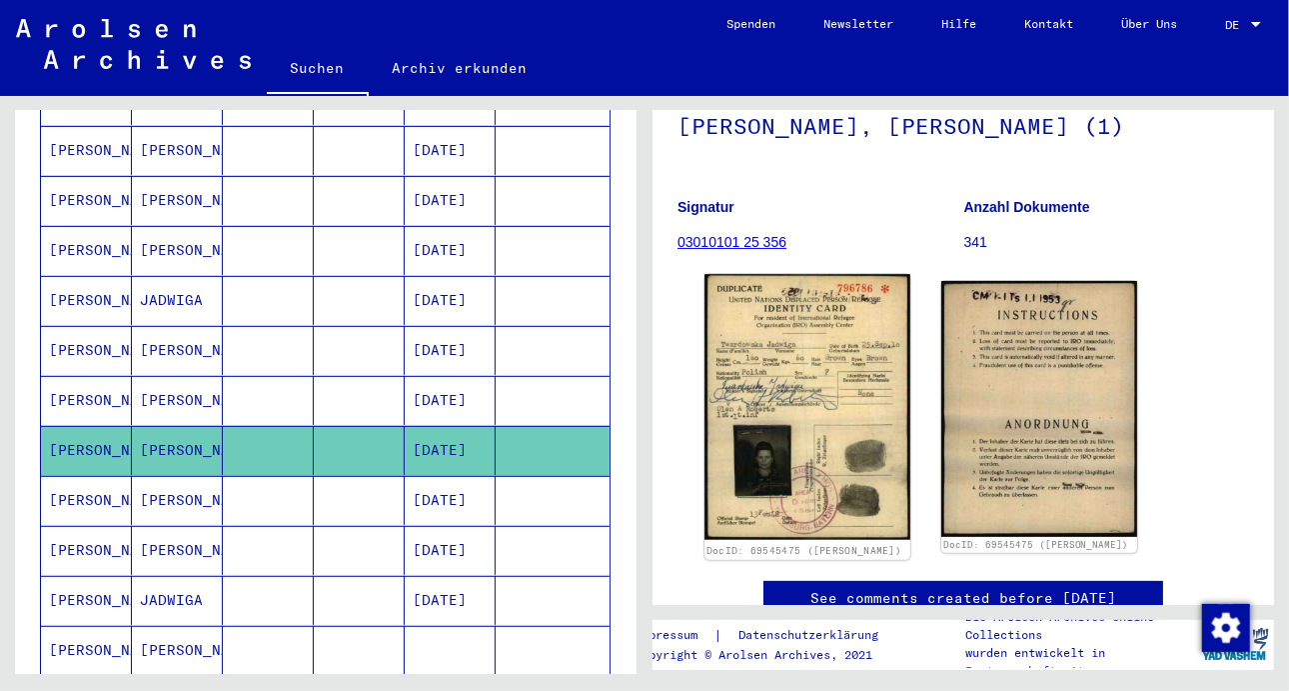
click at [770, 399] on img at bounding box center [808, 407] width 206 height 266
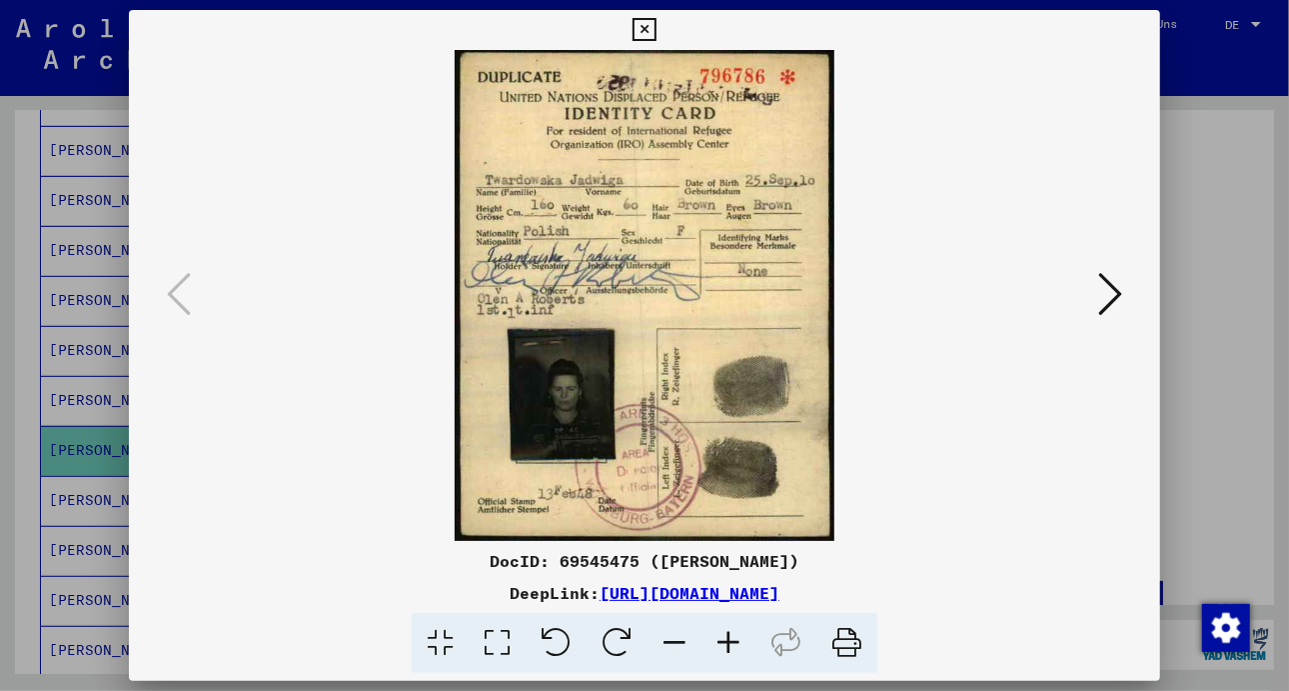
click at [1107, 295] on icon at bounding box center [1110, 294] width 24 height 48
